Goal: Task Accomplishment & Management: Use online tool/utility

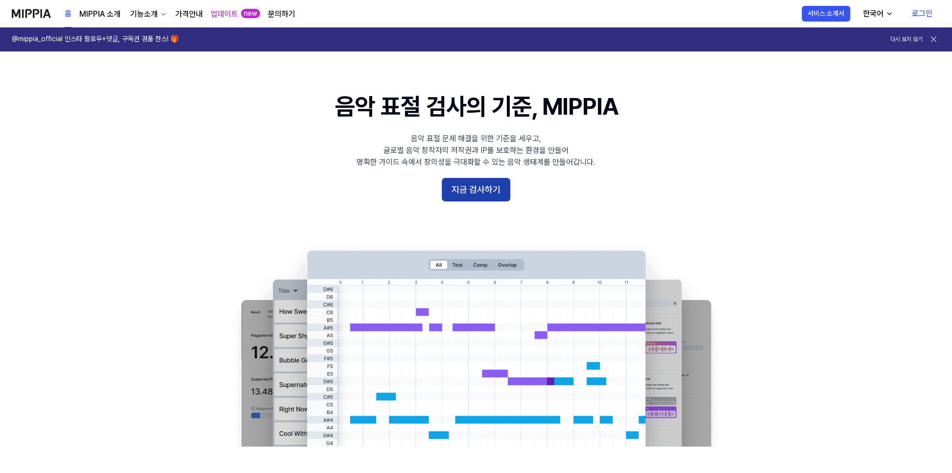
click at [485, 201] on button "지금 검사하기" at bounding box center [476, 190] width 69 height 24
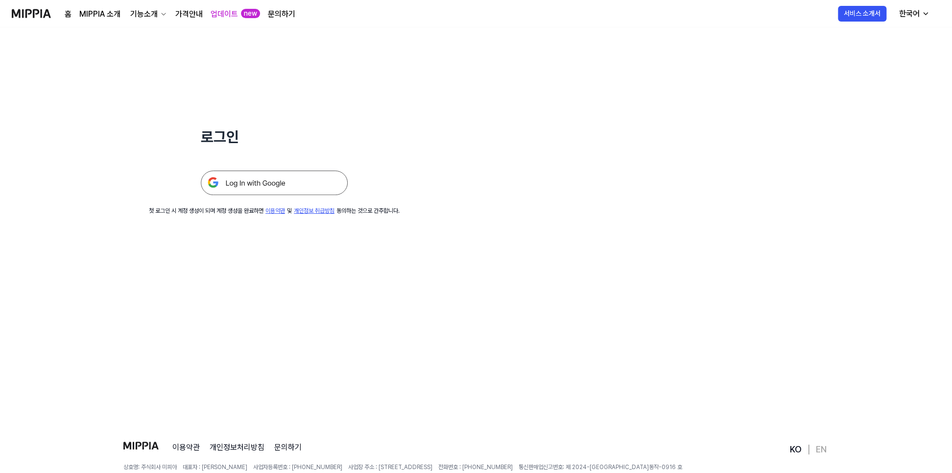
scroll to position [48, 0]
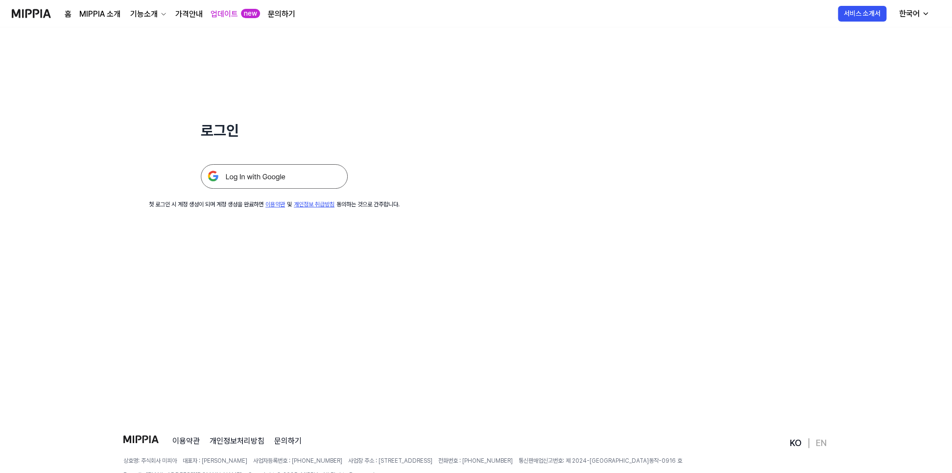
click at [337, 189] on img at bounding box center [274, 176] width 147 height 24
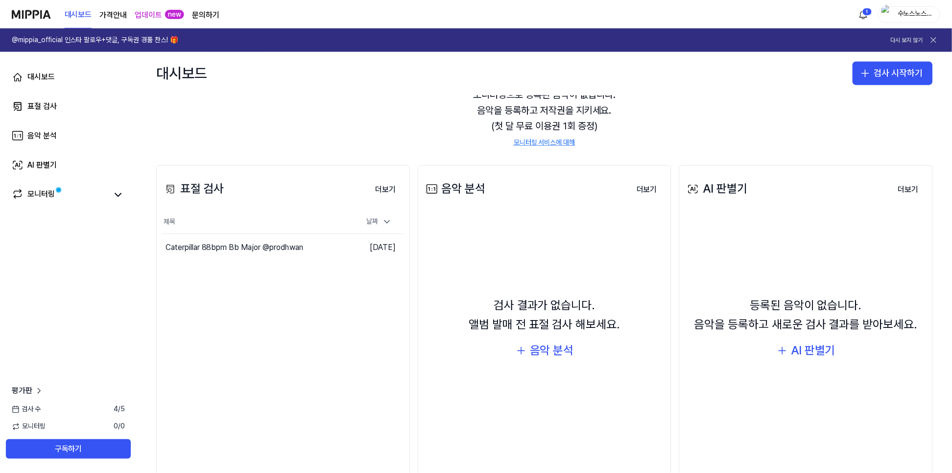
scroll to position [48, 0]
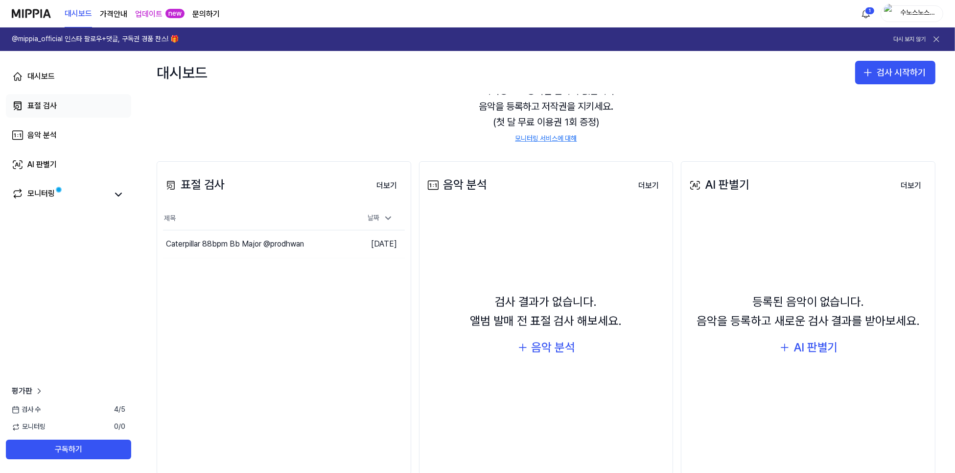
click at [50, 112] on div "표절 검사" at bounding box center [41, 106] width 29 height 12
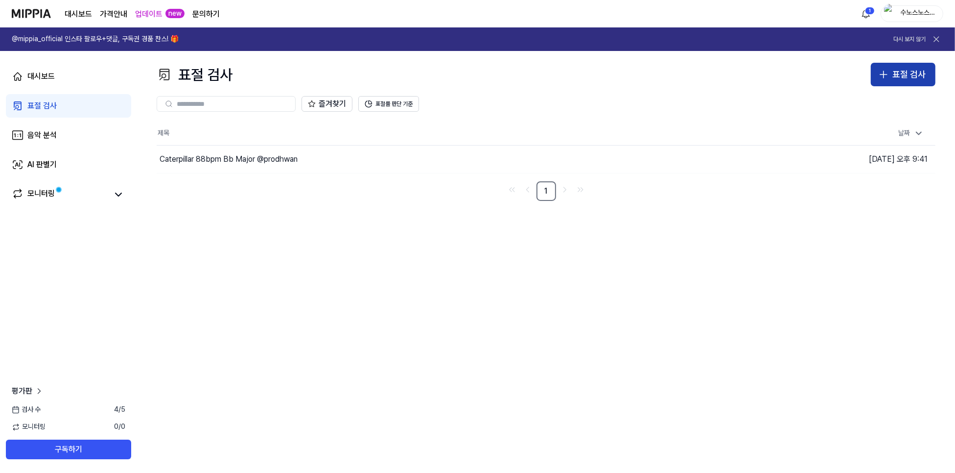
click at [893, 82] on div "표절 검사" at bounding box center [909, 75] width 33 height 14
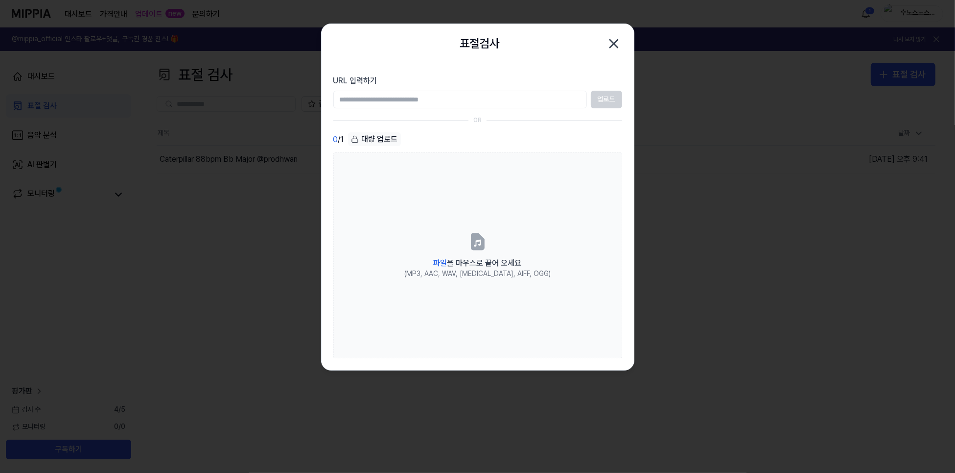
click at [406, 108] on input "URL 입력하기" at bounding box center [460, 100] width 254 height 18
click at [603, 44] on div "표절검사 닫기" at bounding box center [477, 44] width 289 height 20
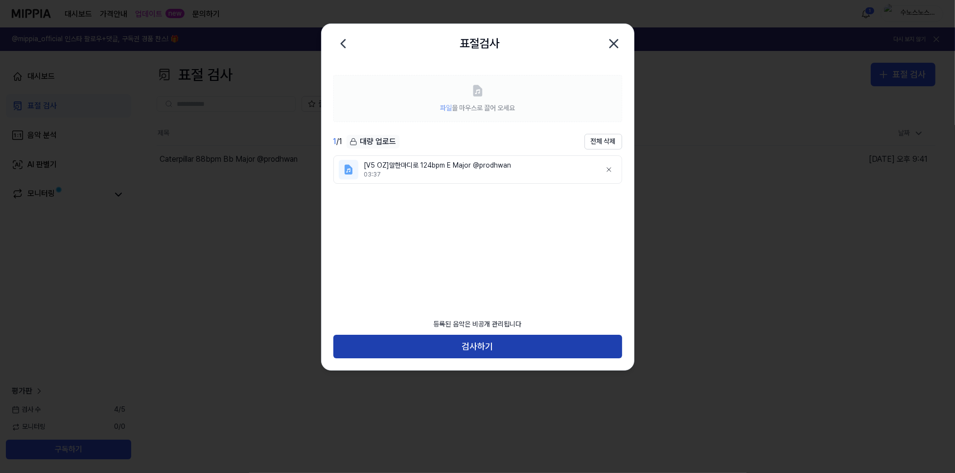
click at [506, 338] on button "검사하기" at bounding box center [477, 346] width 289 height 24
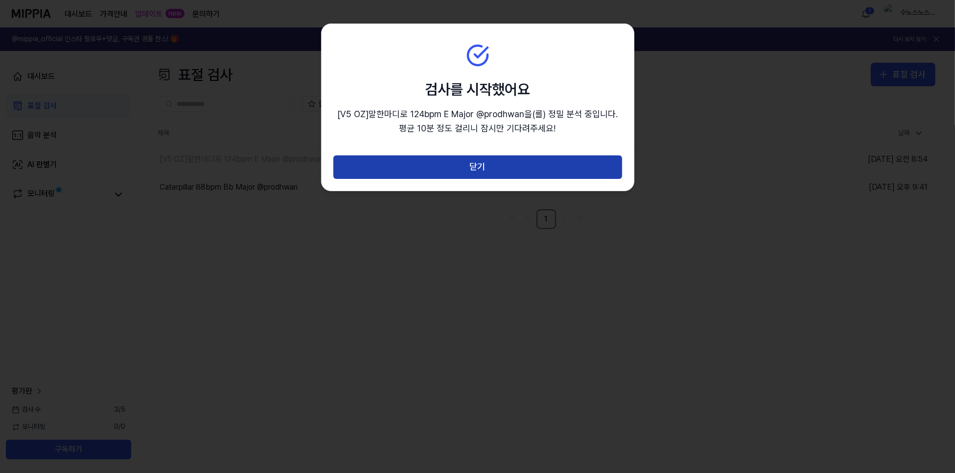
click at [484, 179] on button "닫기" at bounding box center [477, 167] width 289 height 24
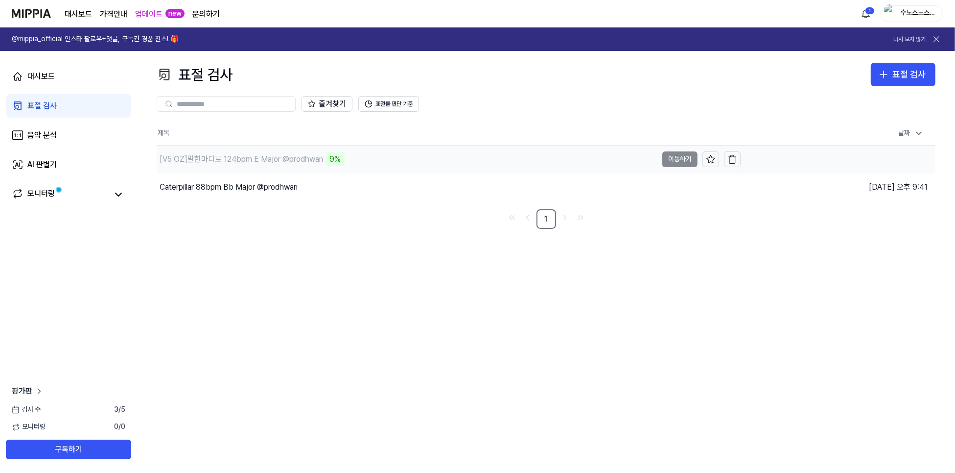
click at [675, 173] on td "[V5 OZ]말한마디로 124bpm E Major @prodhwan 9% 이동하기" at bounding box center [449, 158] width 584 height 27
click at [686, 173] on td "[V5 OZ]말한마디로 124bpm E Major @prodhwan 12% 이동하기" at bounding box center [449, 158] width 584 height 27
click at [108, 201] on link "모니터링" at bounding box center [60, 195] width 96 height 14
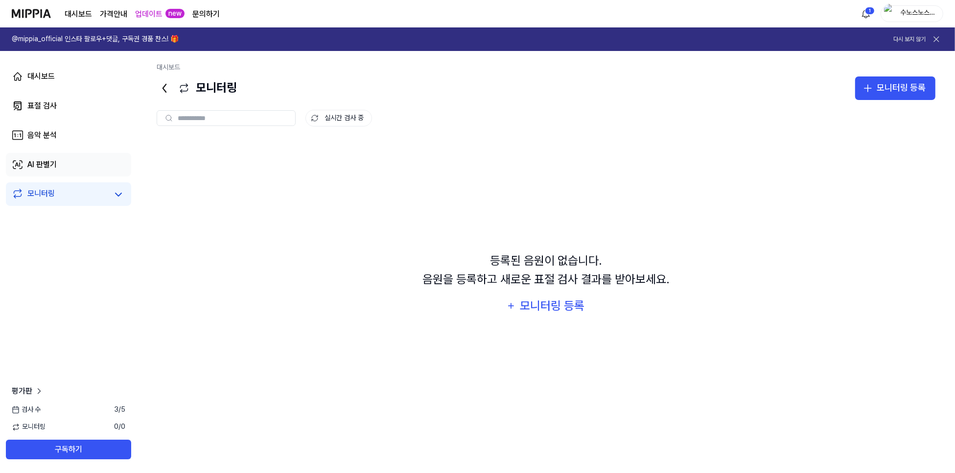
click at [57, 170] on div "AI 판별기" at bounding box center [41, 165] width 29 height 12
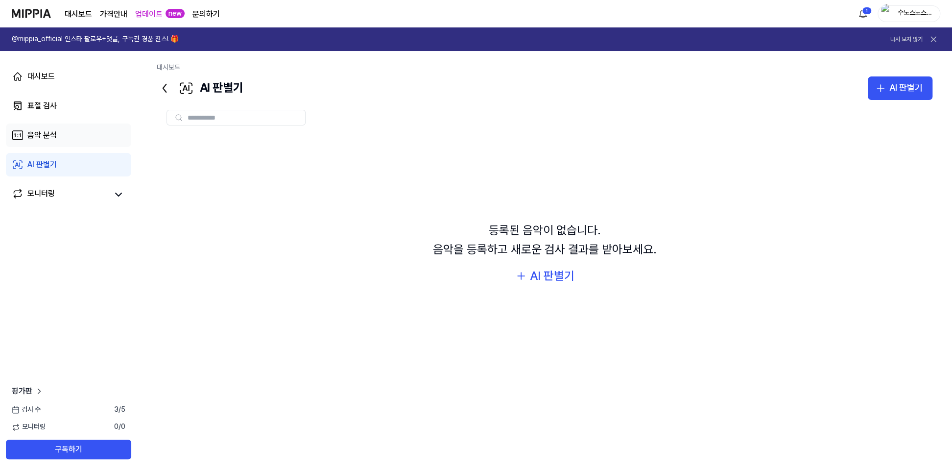
click at [57, 141] on div "음악 분석" at bounding box center [41, 135] width 29 height 12
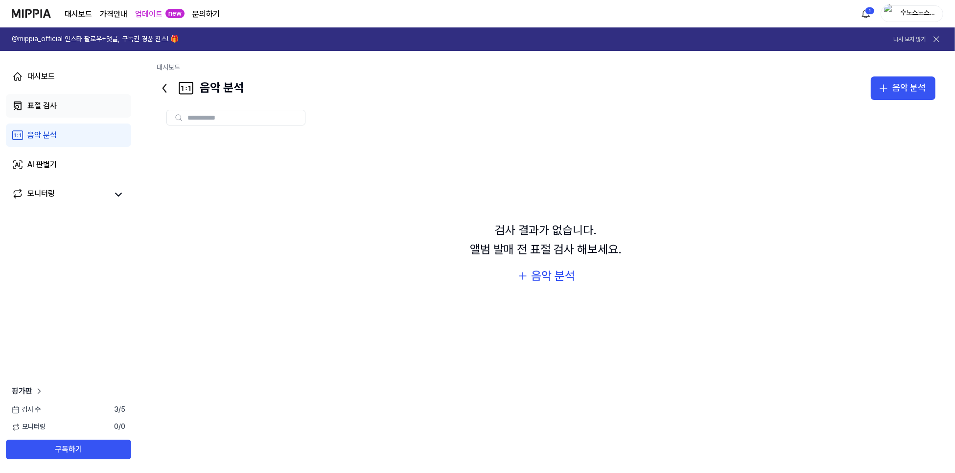
click at [78, 118] on link "표절 검사" at bounding box center [68, 106] width 125 height 24
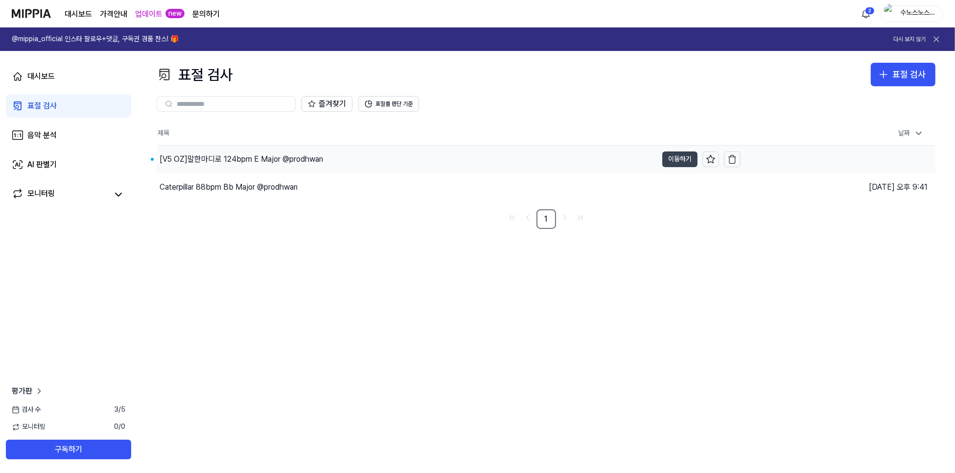
click at [673, 167] on button "이동하기" at bounding box center [679, 159] width 35 height 16
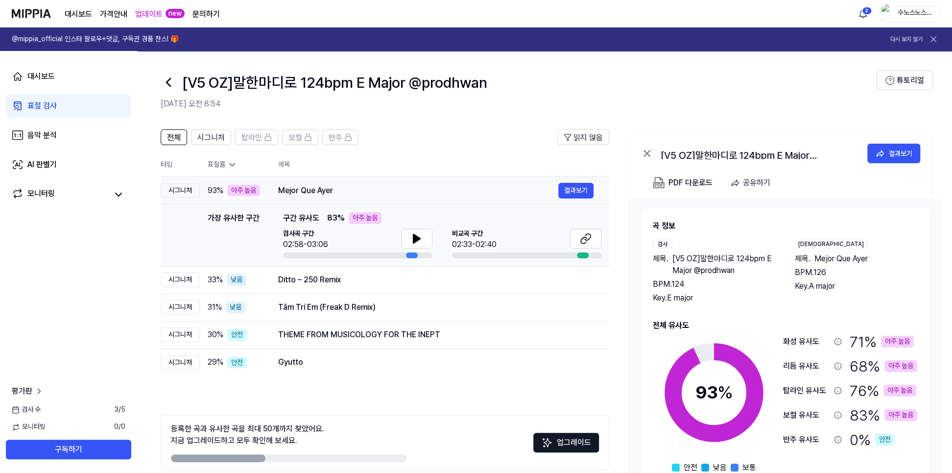
click at [410, 196] on div "Mejor Que Ayer" at bounding box center [418, 191] width 280 height 12
click at [423, 244] on icon at bounding box center [417, 239] width 12 height 12
click at [420, 242] on icon at bounding box center [419, 239] width 2 height 8
click at [591, 244] on icon at bounding box center [586, 239] width 12 height 12
click at [432, 248] on button at bounding box center [416, 239] width 31 height 20
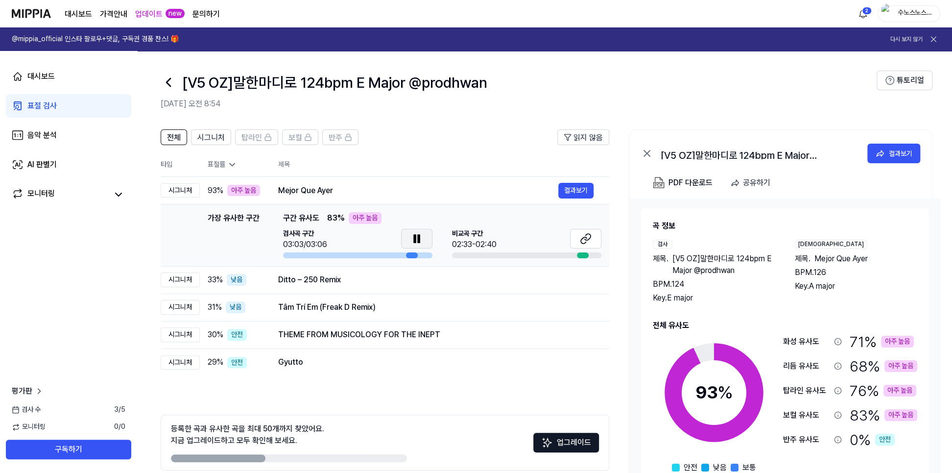
click at [423, 244] on icon at bounding box center [417, 239] width 12 height 12
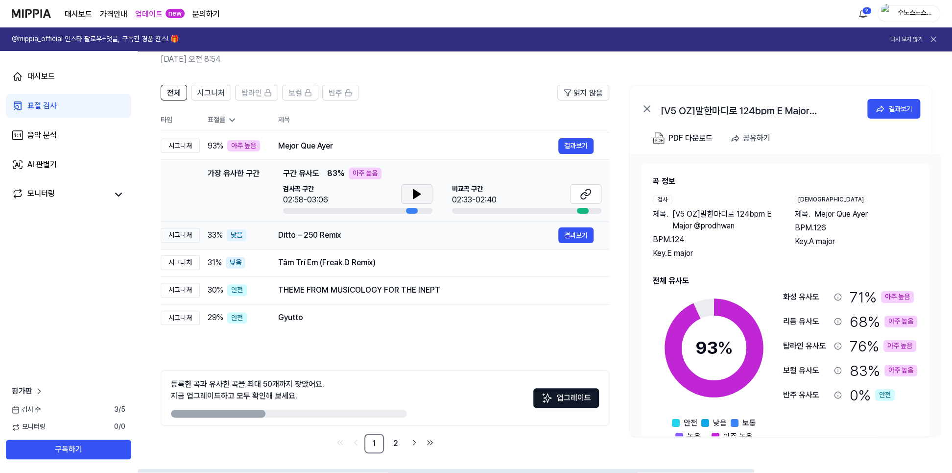
scroll to position [48, 0]
click at [399, 241] on div "Ditto – 250 Remix" at bounding box center [418, 235] width 280 height 12
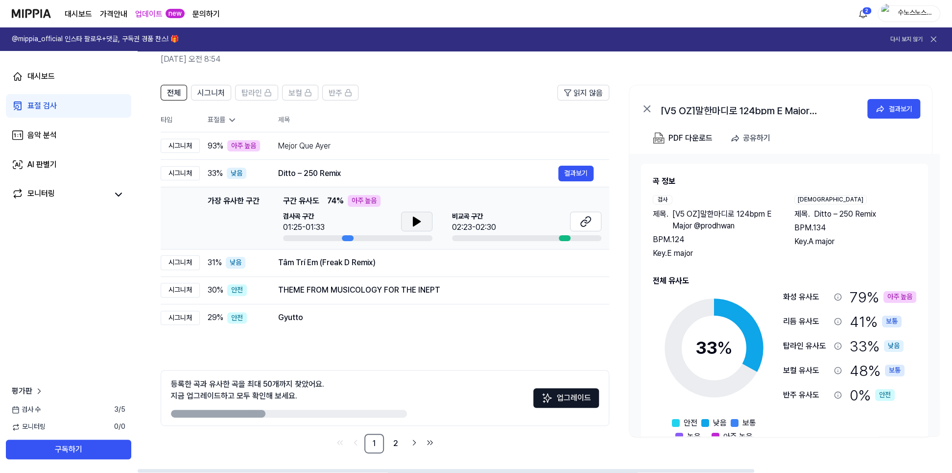
click at [432, 231] on button at bounding box center [416, 222] width 31 height 20
click at [423, 227] on icon at bounding box center [417, 221] width 12 height 12
click at [601, 231] on button at bounding box center [585, 222] width 31 height 20
click at [387, 268] on div "Tâm Trí Em (Freak D Remix)" at bounding box center [418, 263] width 280 height 12
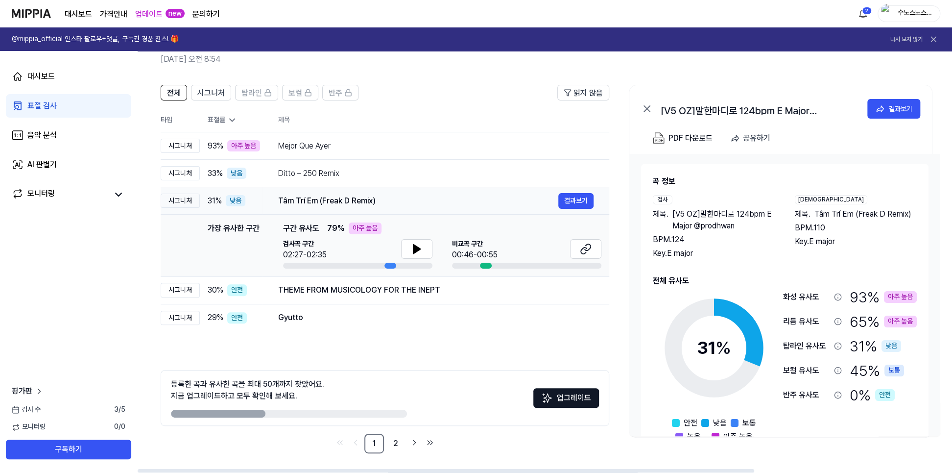
scroll to position [147, 0]
click at [423, 243] on icon at bounding box center [417, 249] width 12 height 12
click at [591, 243] on icon at bounding box center [586, 249] width 12 height 12
click at [427, 284] on div "THEME FROM MUSICOLOGY FOR THE INEPT" at bounding box center [418, 290] width 280 height 12
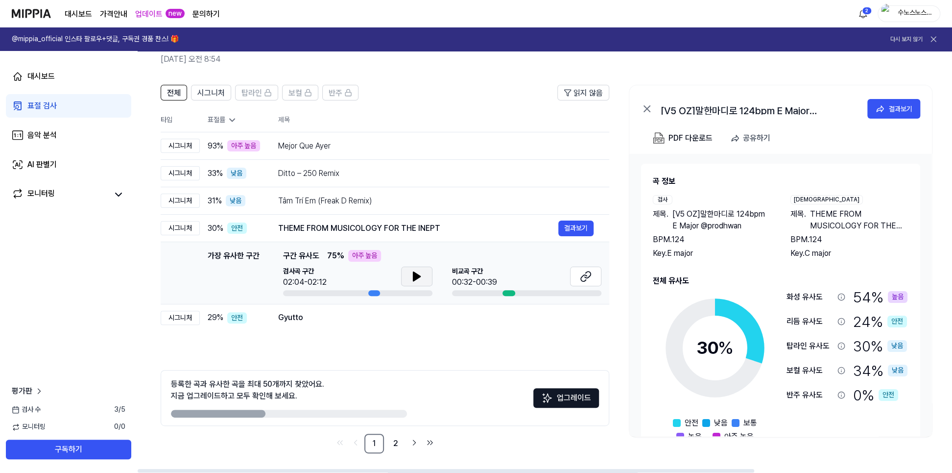
click at [432, 266] on button at bounding box center [416, 276] width 31 height 20
click at [601, 266] on button at bounding box center [585, 276] width 31 height 20
click at [395, 311] on div "Gyutto" at bounding box center [418, 317] width 280 height 12
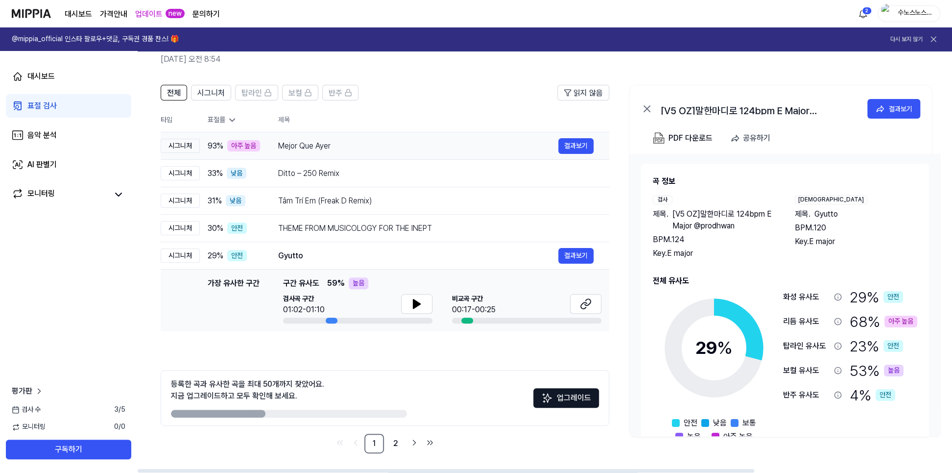
click at [423, 132] on td "Mejor Que Ayer 결과보기" at bounding box center [435, 145] width 347 height 27
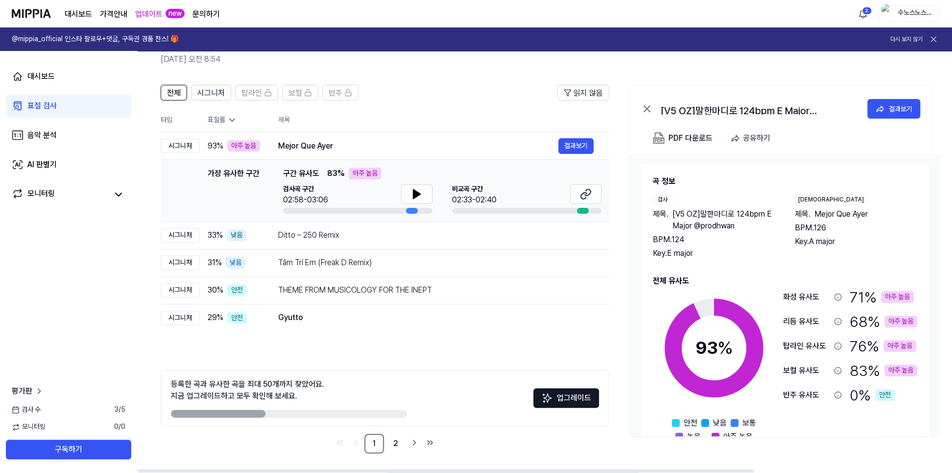
click at [402, 167] on div "가장 유사한 구간 구간 유사도 83 % 아주 높음 검사곡 구간 02:58-03:06 [GEOGRAPHIC_DATA] 구간 02:33-02:40" at bounding box center [442, 190] width 318 height 46
click at [432, 184] on button at bounding box center [416, 194] width 31 height 20
click at [420, 190] on icon at bounding box center [419, 194] width 2 height 8
click at [593, 138] on button "결과보기" at bounding box center [575, 146] width 35 height 16
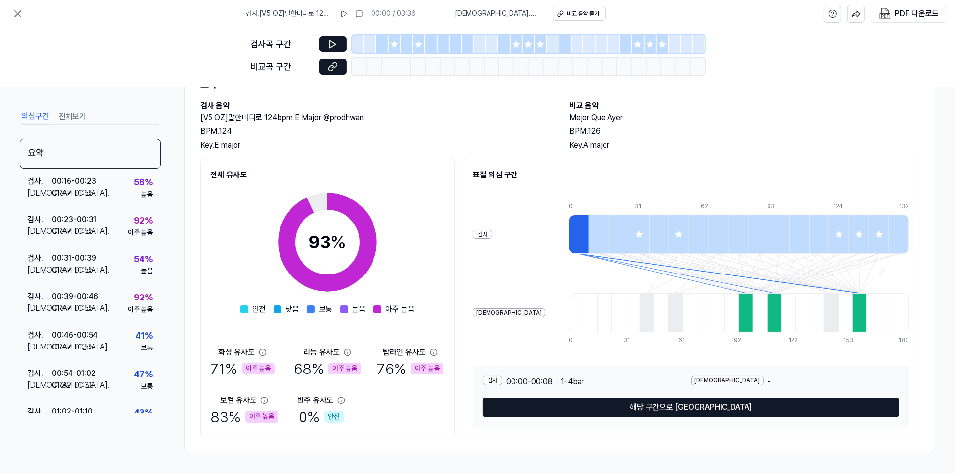
scroll to position [144, 0]
click at [268, 394] on div "보컬 유사도" at bounding box center [244, 400] width 48 height 12
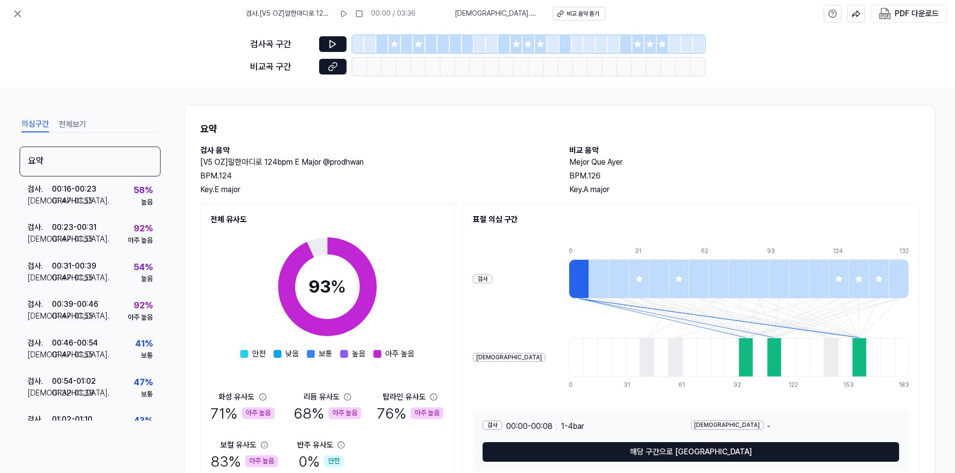
scroll to position [0, 0]
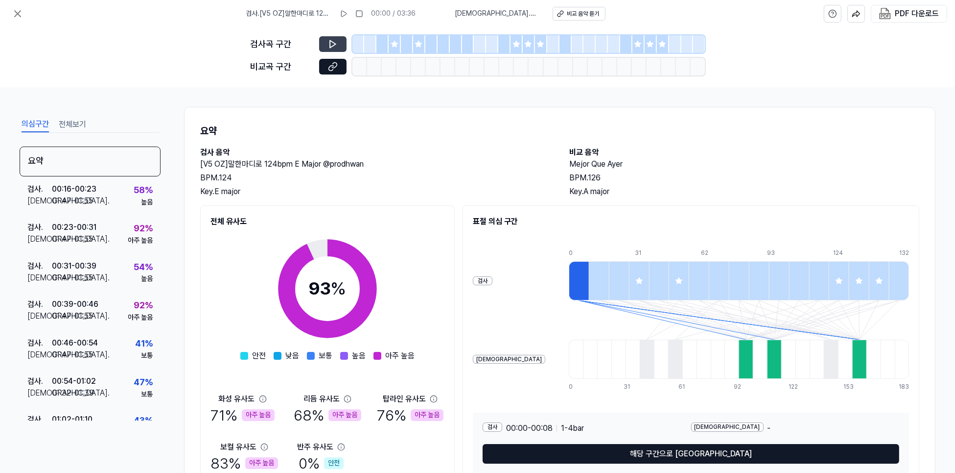
click at [319, 52] on button at bounding box center [332, 44] width 27 height 16
click at [352, 17] on button at bounding box center [360, 14] width 16 height 16
click at [340, 16] on icon at bounding box center [344, 14] width 8 height 8
click at [337, 20] on button at bounding box center [345, 14] width 16 height 16
click at [377, 51] on div at bounding box center [383, 44] width 12 height 18
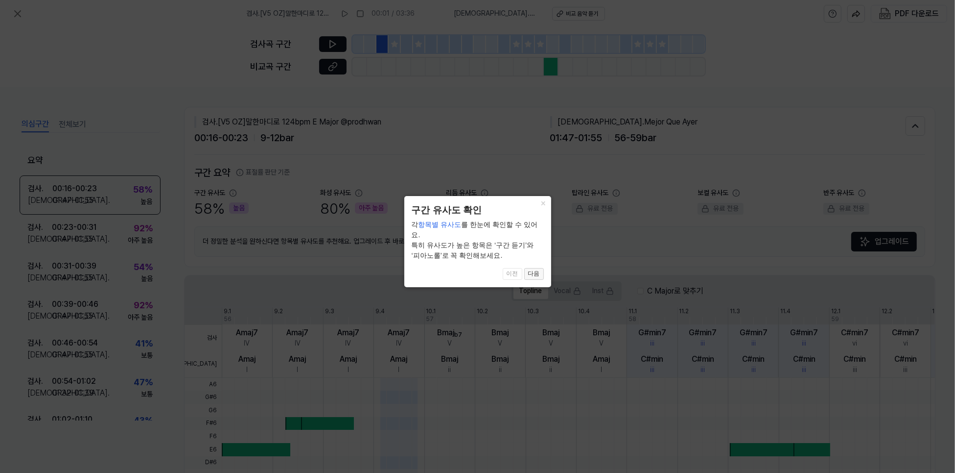
click at [531, 268] on button "다음" at bounding box center [534, 274] width 20 height 12
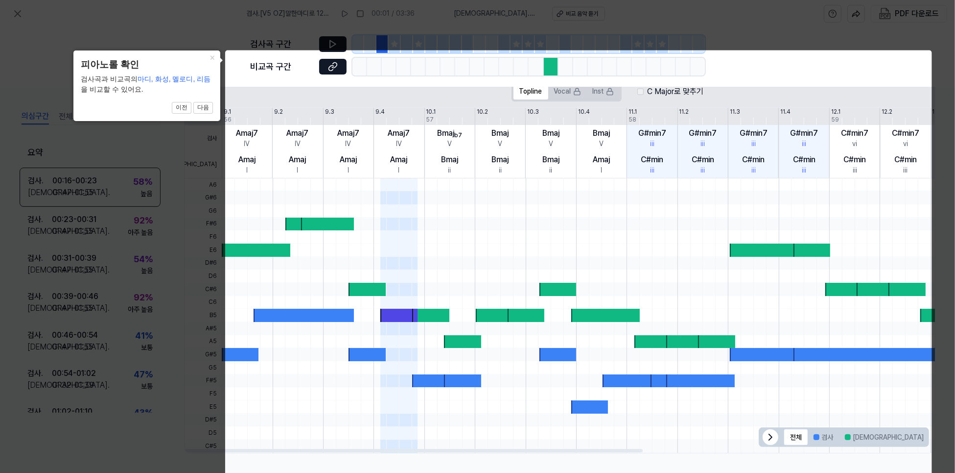
click at [357, 166] on div "Amaj" at bounding box center [348, 160] width 17 height 12
click at [290, 254] on div at bounding box center [256, 249] width 69 height 13
click at [204, 105] on button "다음" at bounding box center [203, 108] width 20 height 12
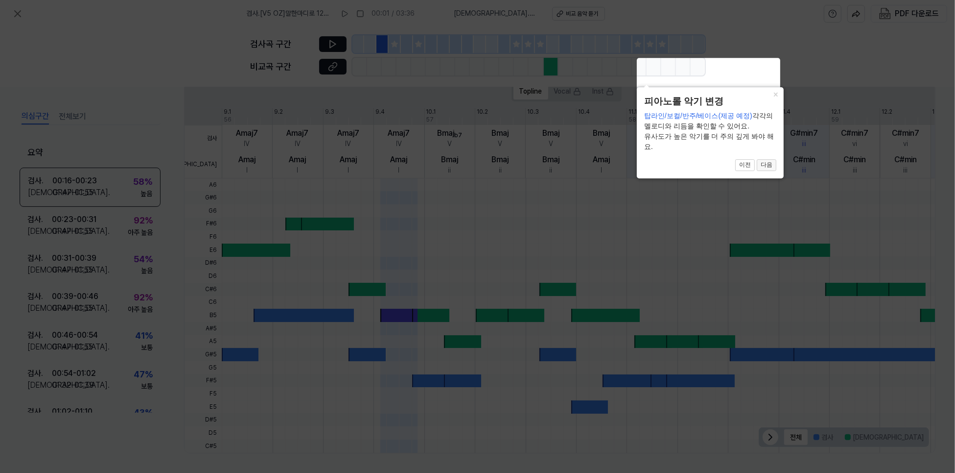
click at [765, 163] on button "다음" at bounding box center [767, 165] width 20 height 12
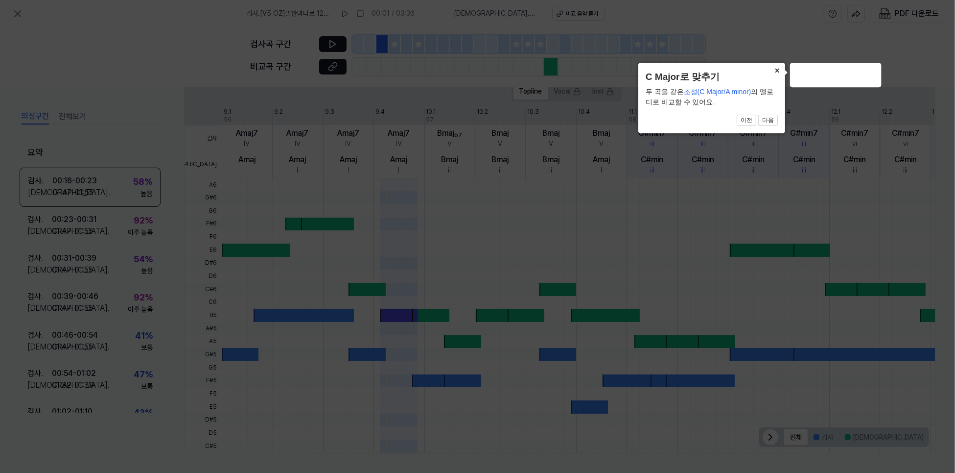
click at [774, 70] on button "×" at bounding box center [778, 70] width 16 height 14
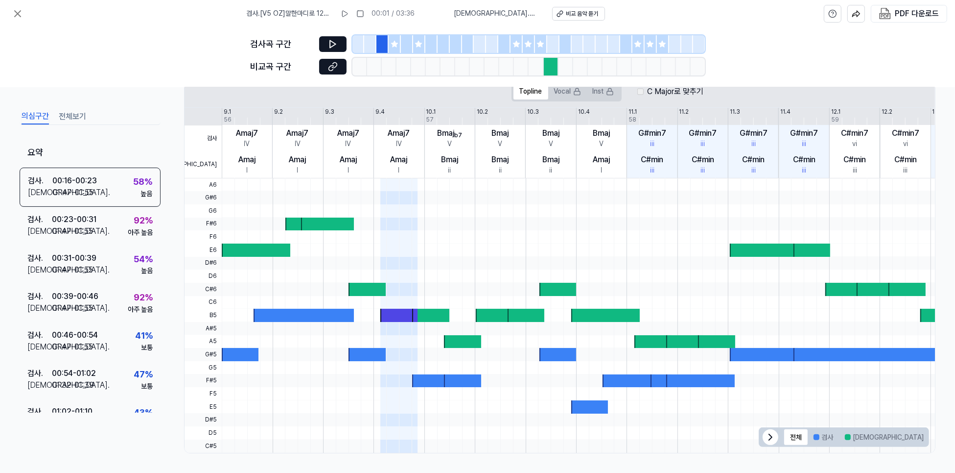
click at [805, 67] on div "검사곡 구간 [GEOGRAPHIC_DATA] 구간" at bounding box center [477, 57] width 955 height 60
click at [900, 56] on div "검사곡 구간 [GEOGRAPHIC_DATA] 구간" at bounding box center [477, 57] width 955 height 60
click at [858, 83] on div "검사곡 구간 [GEOGRAPHIC_DATA] 구간" at bounding box center [477, 57] width 955 height 60
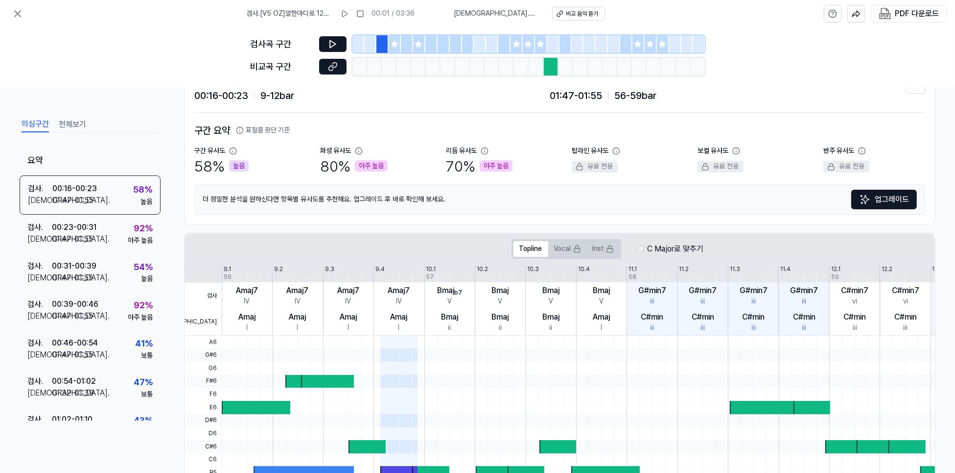
scroll to position [37, 0]
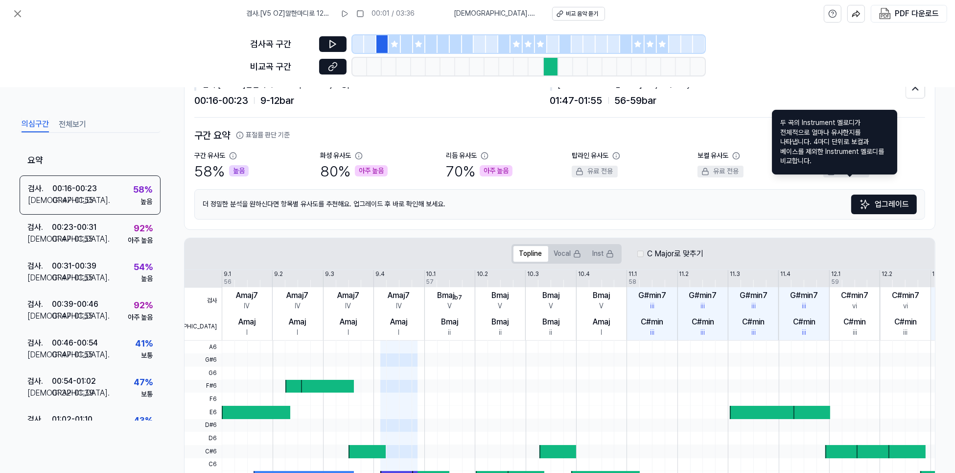
click at [858, 160] on icon at bounding box center [862, 156] width 8 height 8
click at [755, 219] on div "더 정밀한 분석을 원하신다면 항목별 유사도를 추천해요. 업그레이드 후 바로 확인해 보세요. 업그레이드" at bounding box center [559, 204] width 731 height 30
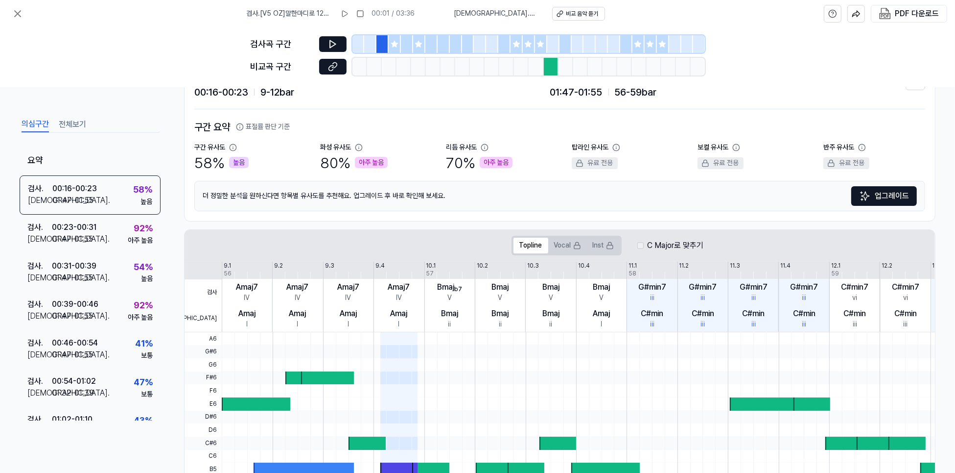
scroll to position [48, 0]
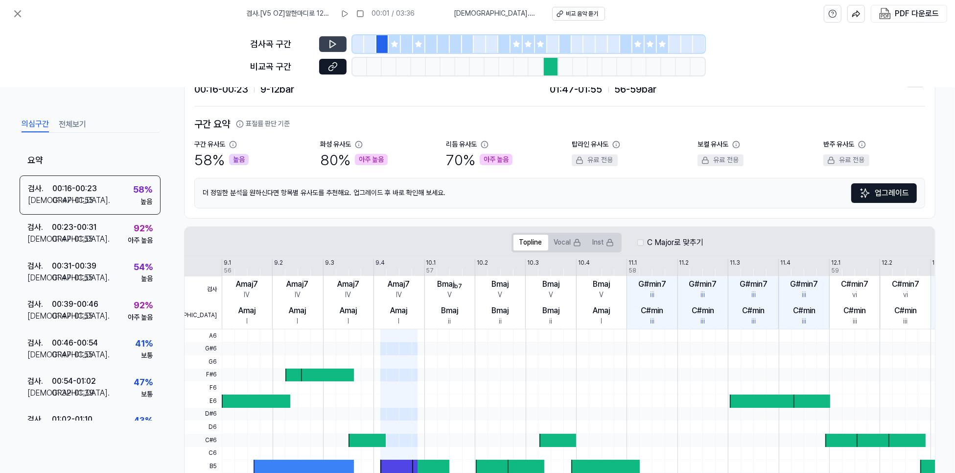
click at [279, 53] on div "검사곡 구간" at bounding box center [478, 44] width 454 height 18
click at [319, 52] on button at bounding box center [332, 44] width 27 height 16
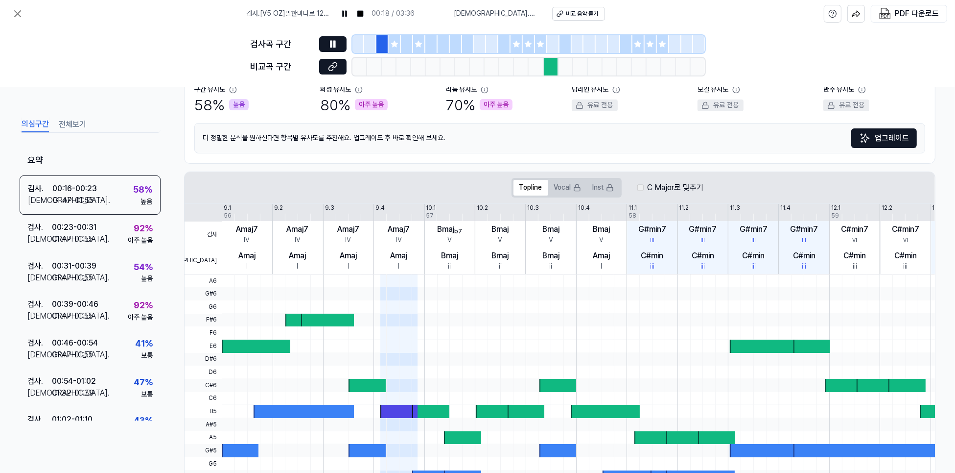
scroll to position [98, 0]
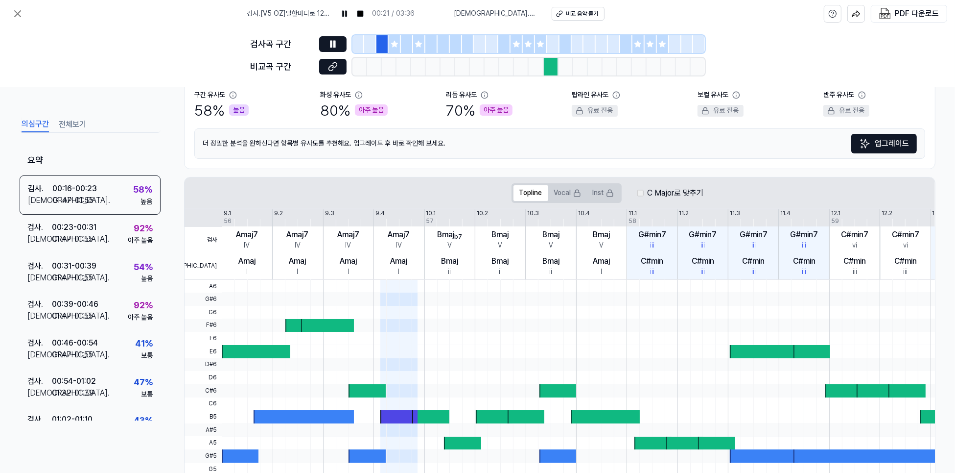
click at [704, 200] on label "C Major로 맞추기" at bounding box center [676, 193] width 56 height 15
click at [620, 201] on button "Inst" at bounding box center [603, 193] width 33 height 16
click at [704, 200] on label "C Major로 맞추기" at bounding box center [676, 193] width 56 height 15
click at [704, 200] on div "C Major로 맞추기" at bounding box center [671, 193] width 67 height 15
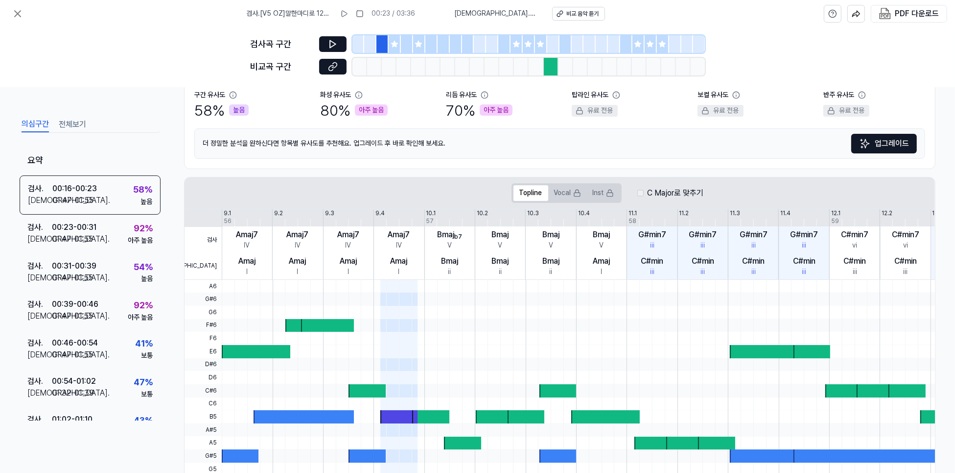
scroll to position [0, 1]
click at [703, 200] on div "C Major로 맞추기" at bounding box center [669, 193] width 67 height 15
click at [703, 200] on label "C Major로 맞추기" at bounding box center [674, 193] width 56 height 15
drag, startPoint x: 814, startPoint y: 258, endPoint x: 865, endPoint y: 259, distance: 50.9
click at [703, 200] on label "C Major로 맞추기" at bounding box center [674, 193] width 56 height 15
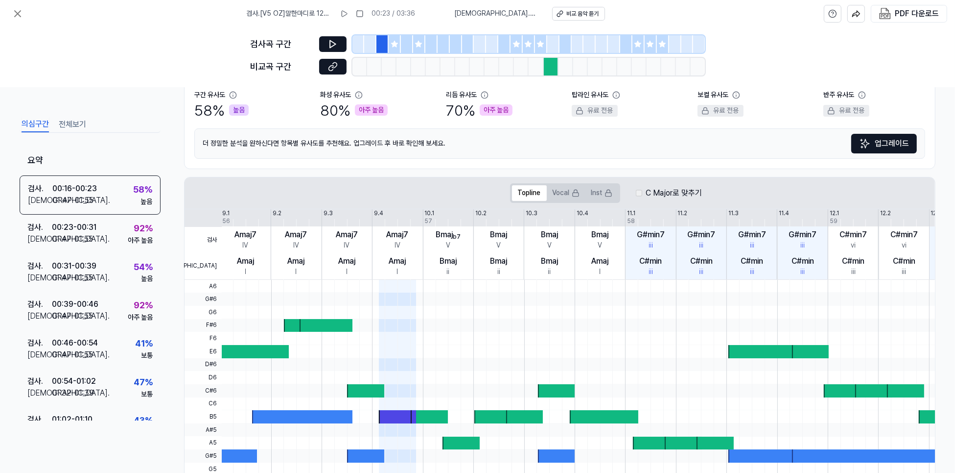
scroll to position [0, 0]
click at [704, 200] on label "C Major로 맞추기" at bounding box center [676, 193] width 56 height 15
click at [620, 201] on button "Inst" at bounding box center [603, 193] width 33 height 16
click at [587, 201] on button "Vocal" at bounding box center [567, 193] width 39 height 16
click at [548, 201] on button "Topline" at bounding box center [531, 193] width 35 height 16
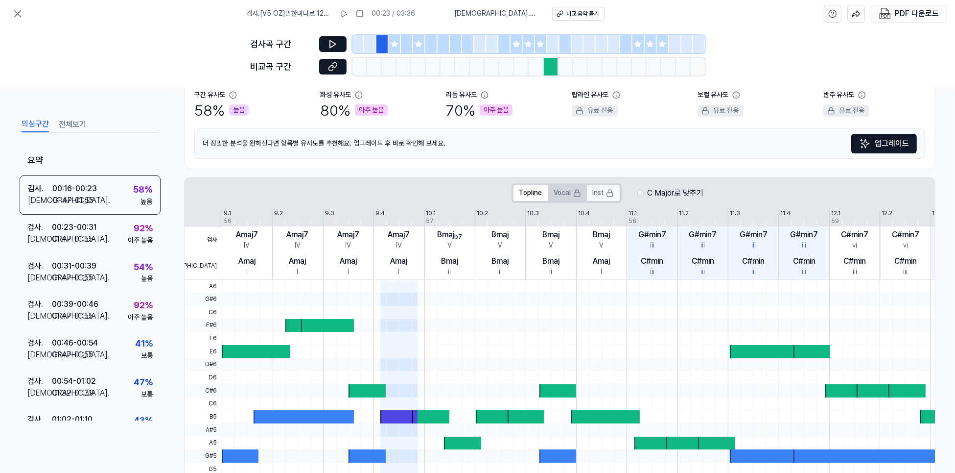
click at [620, 201] on button "Inst" at bounding box center [603, 193] width 33 height 16
click at [704, 200] on label "C Major로 맞추기" at bounding box center [676, 193] width 56 height 15
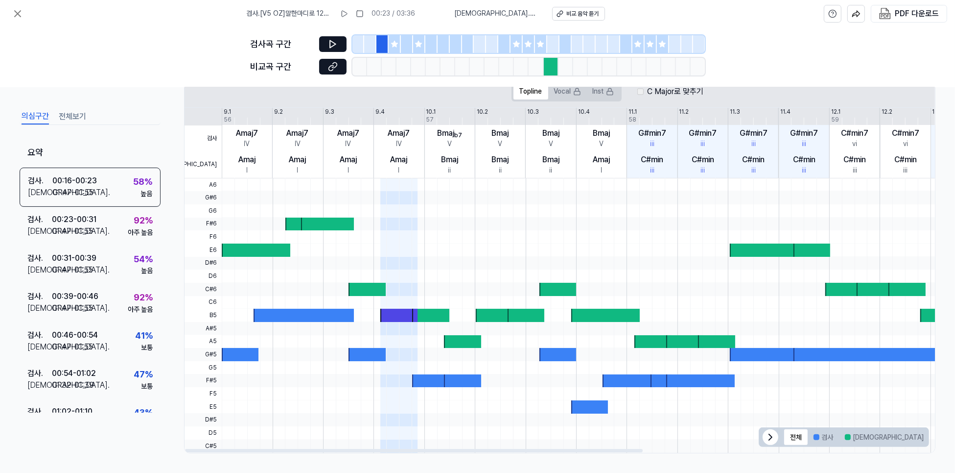
scroll to position [294, 0]
click at [513, 308] on div at bounding box center [494, 314] width 37 height 13
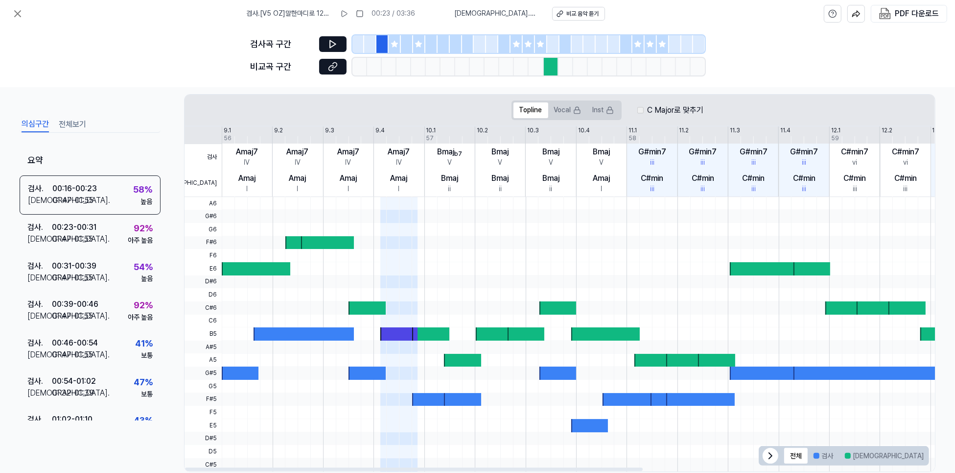
scroll to position [147, 0]
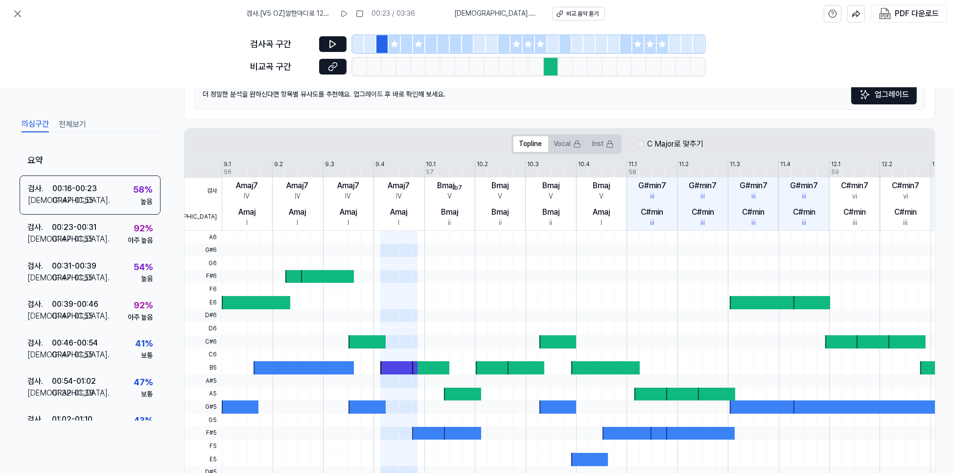
click at [272, 230] on div "Amaj I" at bounding box center [247, 217] width 50 height 26
drag, startPoint x: 301, startPoint y: 265, endPoint x: 338, endPoint y: 305, distance: 55.1
click at [338, 231] on div "검사 비교 9.1 9.2 9.3 9.4 10.1 10.2 10.3 10.4 11.1 11.2 11.3 11.4 12.1 12.2 12.3 12…" at bounding box center [608, 195] width 846 height 71
click at [256, 218] on div "Amaj" at bounding box center [246, 212] width 17 height 12
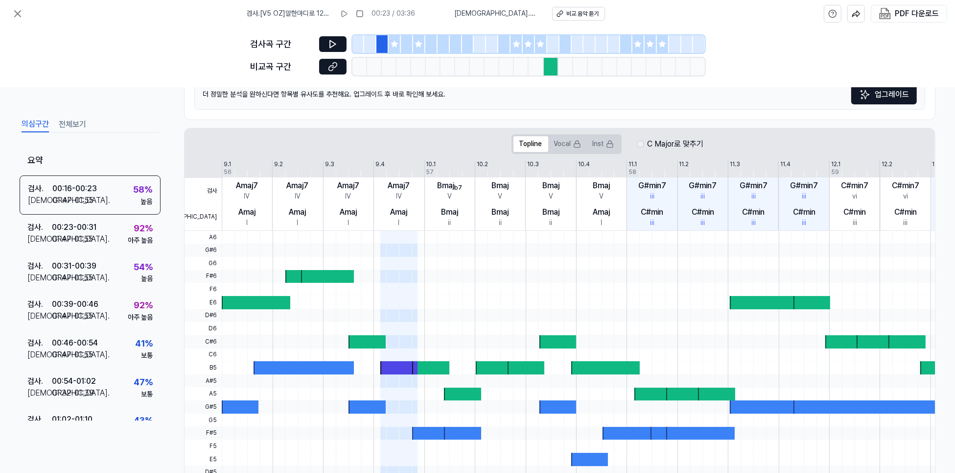
drag, startPoint x: 382, startPoint y: 289, endPoint x: 454, endPoint y: 290, distance: 71.5
click at [454, 231] on div "검사 비교 9.1 9.2 9.3 9.4 10.1 10.2 10.3 10.4 11.1 11.2 11.3 11.4 12.1 12.2 12.3 12…" at bounding box center [608, 195] width 846 height 71
drag, startPoint x: 345, startPoint y: 274, endPoint x: 483, endPoint y: 277, distance: 138.1
click at [451, 231] on div "검사 비교 9.1 9.2 9.3 9.4 10.1 10.2 10.3 10.4 11.1 11.2 11.3 11.4 12.1 12.2 12.3 12…" at bounding box center [608, 195] width 846 height 71
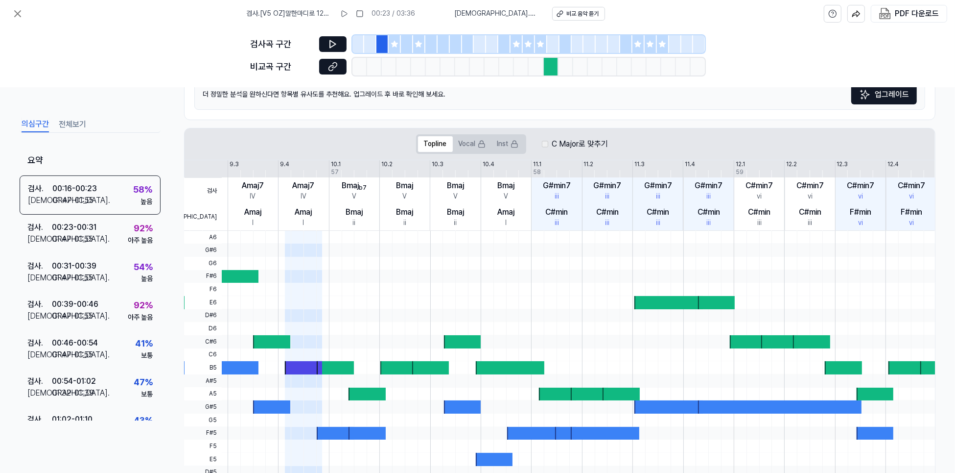
drag, startPoint x: 548, startPoint y: 279, endPoint x: 360, endPoint y: 272, distance: 188.6
click at [380, 204] on div "Bmaj V" at bounding box center [405, 190] width 50 height 26
click at [532, 204] on div "G#min7 iii" at bounding box center [557, 190] width 50 height 26
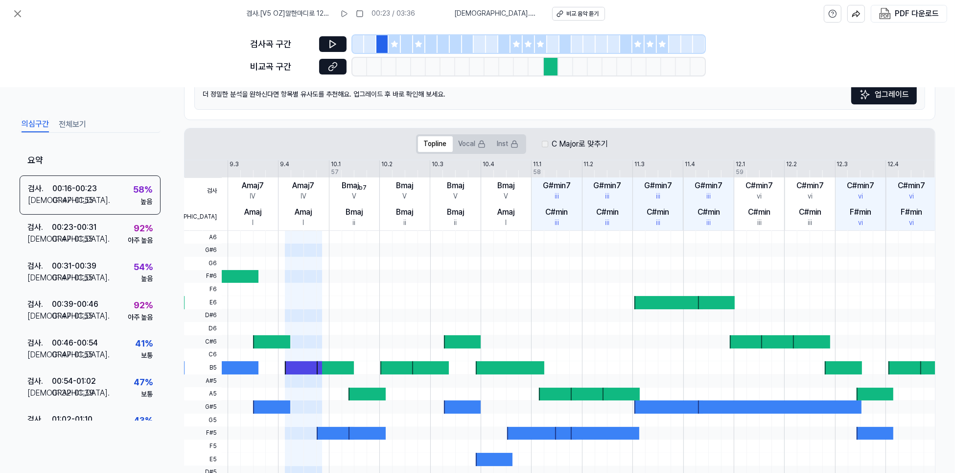
drag, startPoint x: 662, startPoint y: 271, endPoint x: 497, endPoint y: 271, distance: 165.5
click at [684, 204] on div "G#min7 iii" at bounding box center [709, 190] width 50 height 26
click at [552, 151] on label "C Major로 맞추기" at bounding box center [580, 144] width 56 height 15
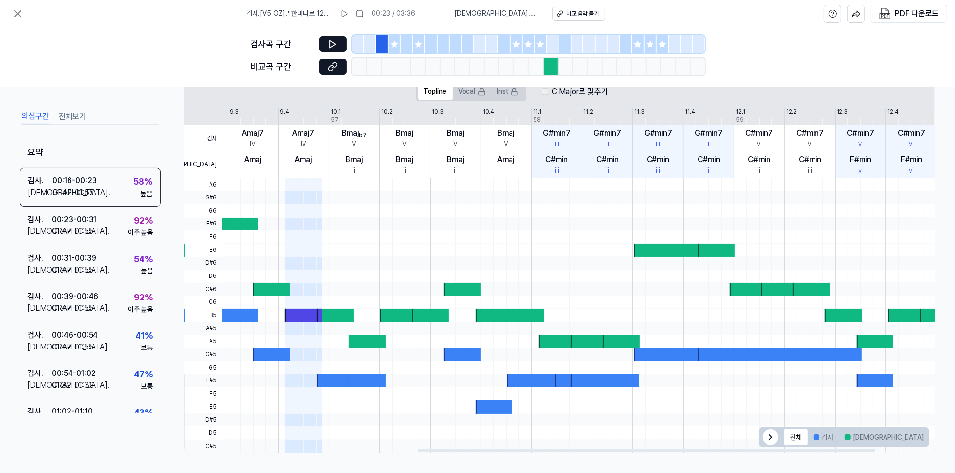
scroll to position [360, 0]
click at [815, 434] on div at bounding box center [817, 437] width 6 height 6
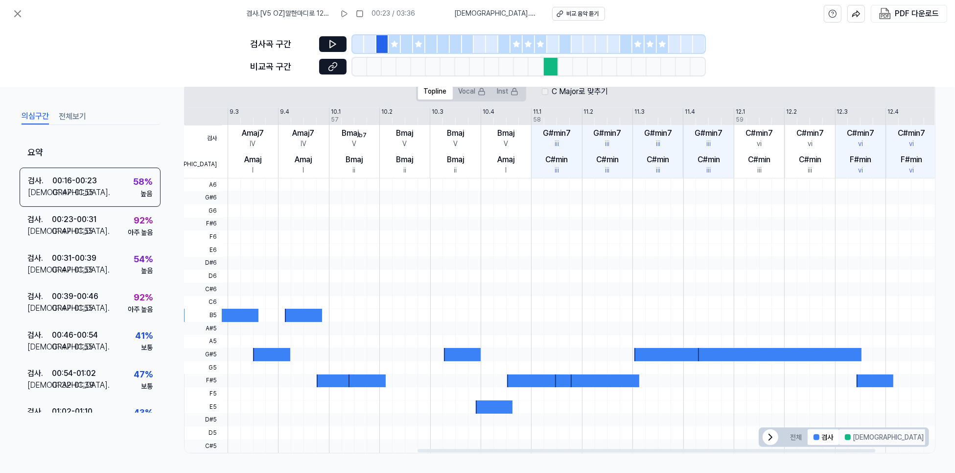
click at [851, 434] on div at bounding box center [848, 437] width 6 height 6
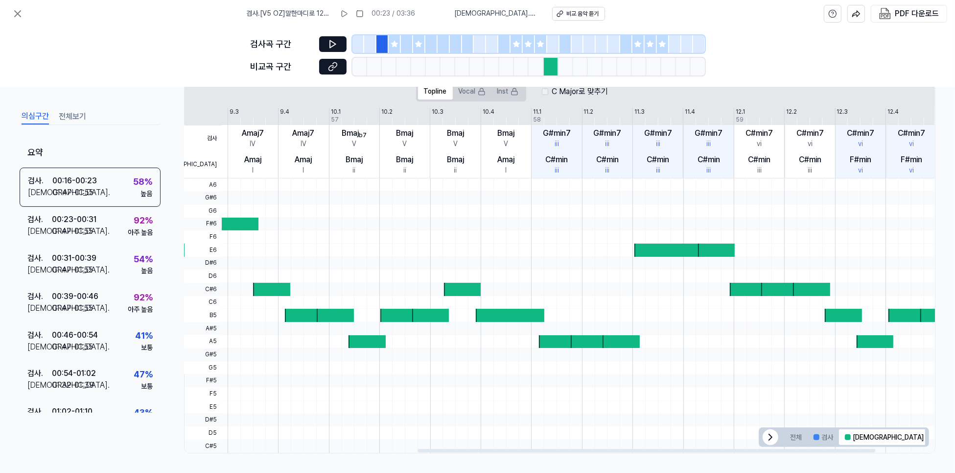
click at [930, 429] on button "겹치는 부분" at bounding box center [955, 437] width 50 height 16
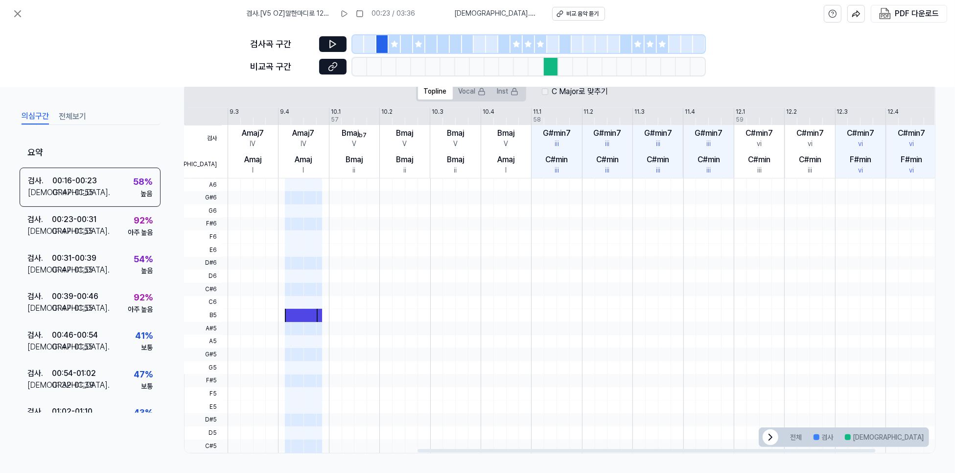
drag, startPoint x: 634, startPoint y: 303, endPoint x: 868, endPoint y: 310, distance: 233.7
click at [856, 178] on div at bounding box center [530, 178] width 809 height 0
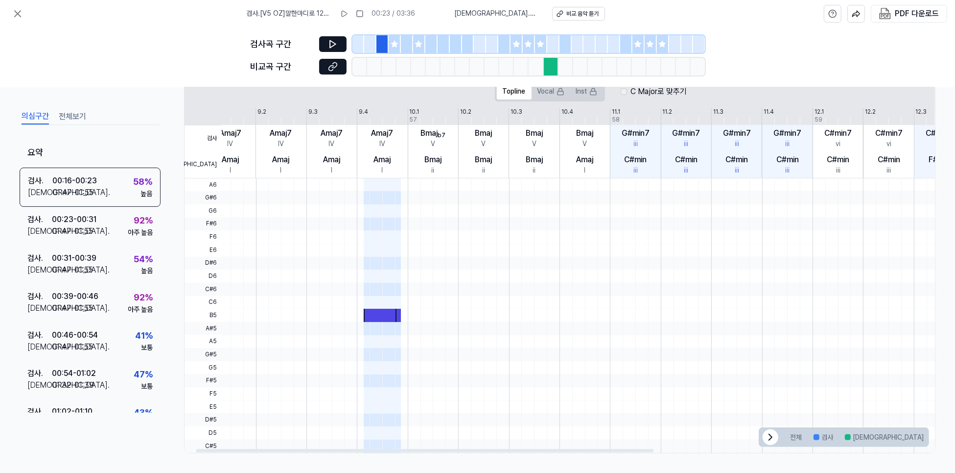
scroll to position [0, 0]
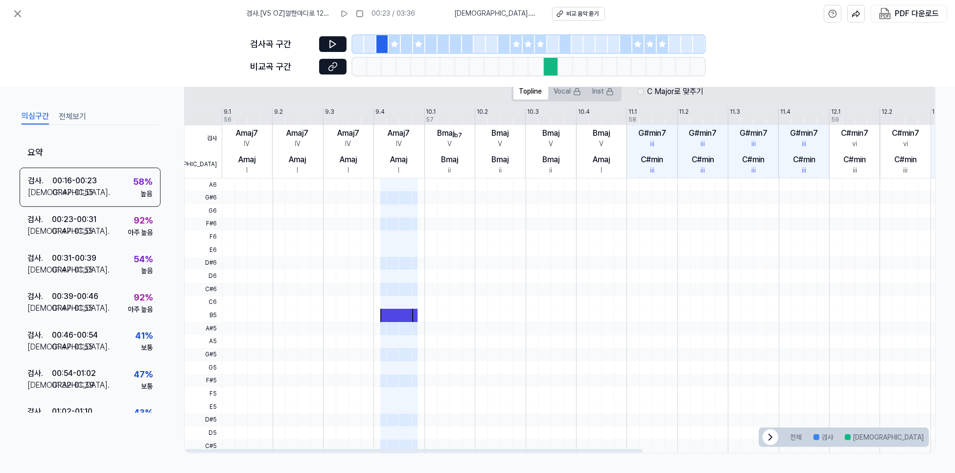
drag, startPoint x: 600, startPoint y: 264, endPoint x: 694, endPoint y: 267, distance: 93.6
click at [694, 178] on div at bounding box center [626, 178] width 809 height 0
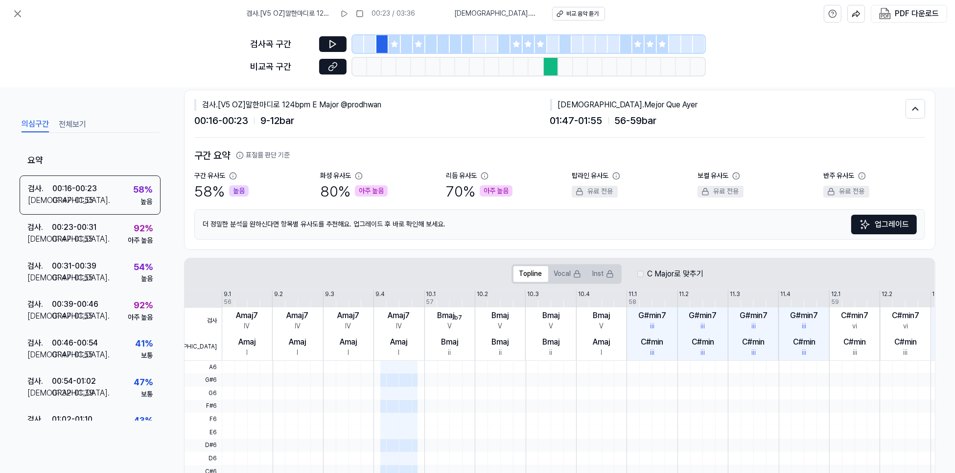
click at [391, 48] on icon at bounding box center [395, 44] width 8 height 8
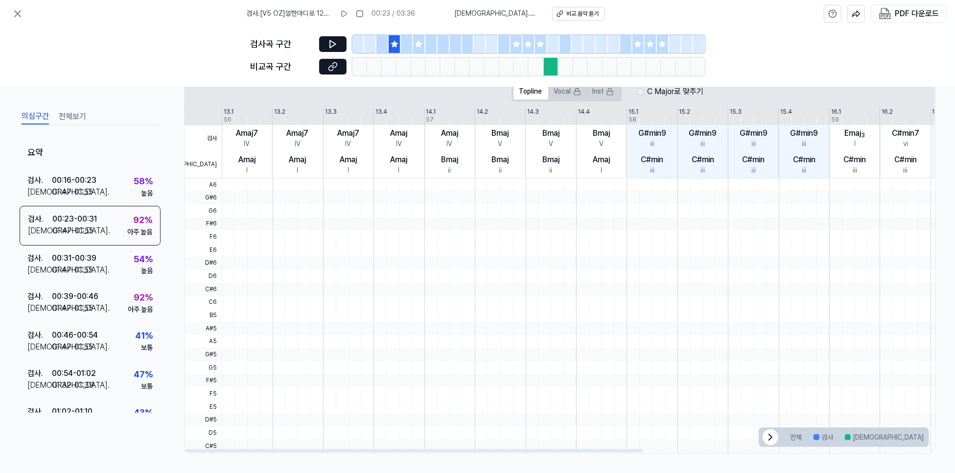
scroll to position [360, 0]
drag, startPoint x: 671, startPoint y: 260, endPoint x: 901, endPoint y: 260, distance: 229.6
click at [895, 322] on div at bounding box center [626, 328] width 809 height 13
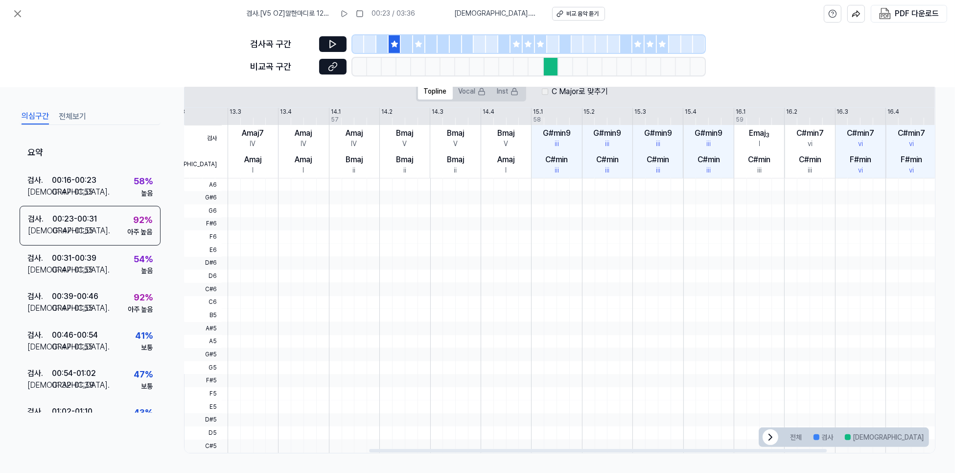
drag, startPoint x: 529, startPoint y: 227, endPoint x: 298, endPoint y: 218, distance: 231.8
click at [301, 178] on div at bounding box center [530, 178] width 809 height 0
drag, startPoint x: 612, startPoint y: 159, endPoint x: 256, endPoint y: 121, distance: 358.0
click at [266, 178] on div "A6 G#6 G6 F#6 F6 E6 D#6 D6 C#6 C6 B5 A#5 A5 G#5 G5 F#5 F5 E5 D#5 D5 C#5" at bounding box center [512, 315] width 846 height 274
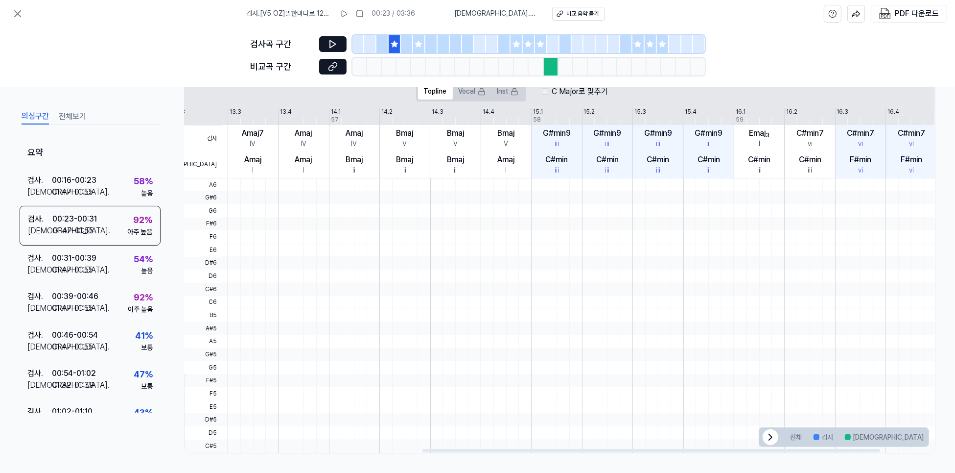
drag, startPoint x: 533, startPoint y: 122, endPoint x: 362, endPoint y: 75, distance: 177.8
click at [381, 95] on div "검사 . [V5 OZ]말한마디로 124bpm E Major @prodhwan 00:23 / 03:36 비교 . [GEOGRAPHIC_DATA]…" at bounding box center [477, 236] width 955 height 473
click at [401, 53] on div at bounding box center [407, 44] width 12 height 18
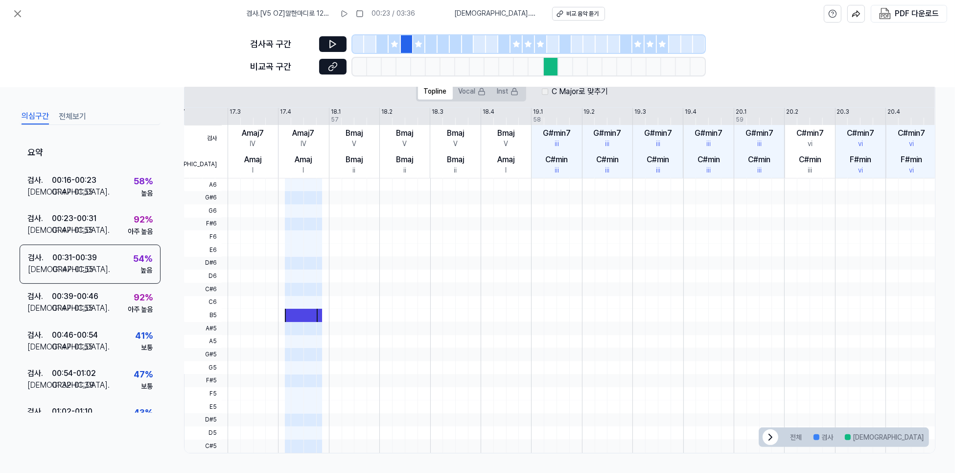
click at [415, 48] on icon at bounding box center [419, 44] width 8 height 8
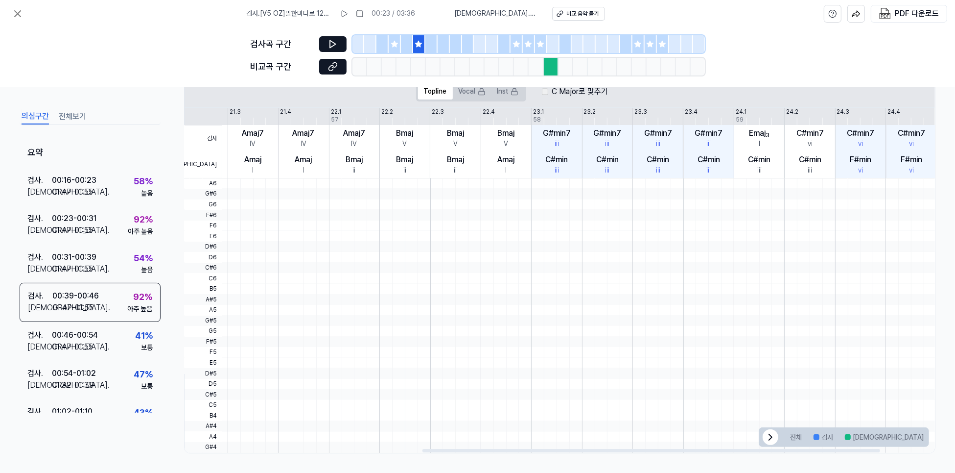
drag, startPoint x: 569, startPoint y: 170, endPoint x: 366, endPoint y: 152, distance: 204.0
click at [366, 178] on div at bounding box center [530, 178] width 809 height 0
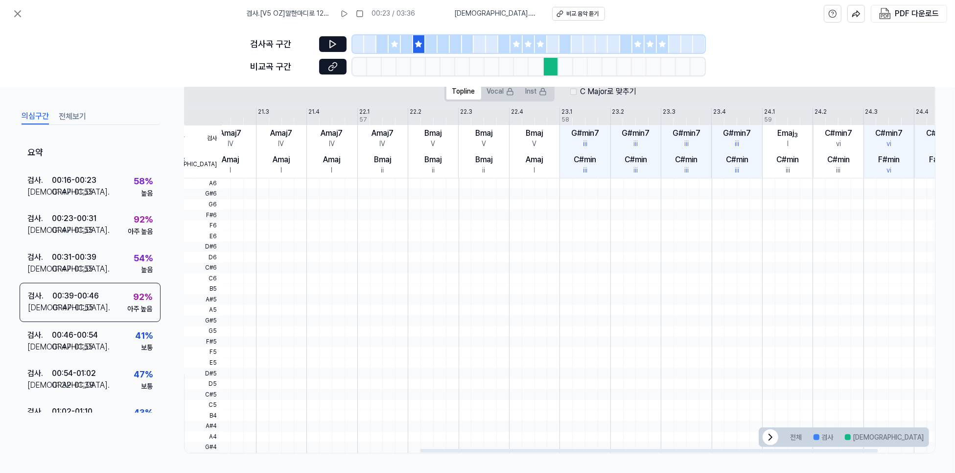
drag, startPoint x: 392, startPoint y: 130, endPoint x: 716, endPoint y: 126, distance: 324.2
click at [722, 178] on div at bounding box center [559, 178] width 809 height 0
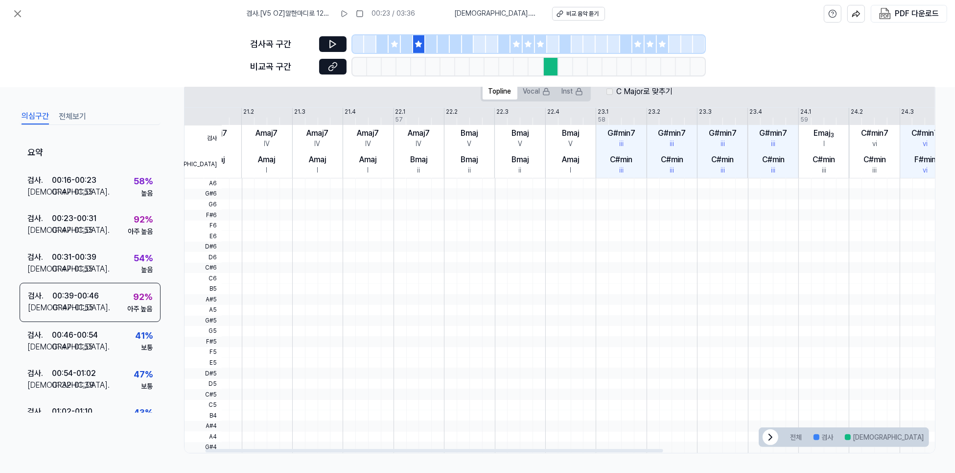
click at [559, 75] on div at bounding box center [551, 67] width 15 height 18
click at [560, 51] on div at bounding box center [553, 44] width 12 height 18
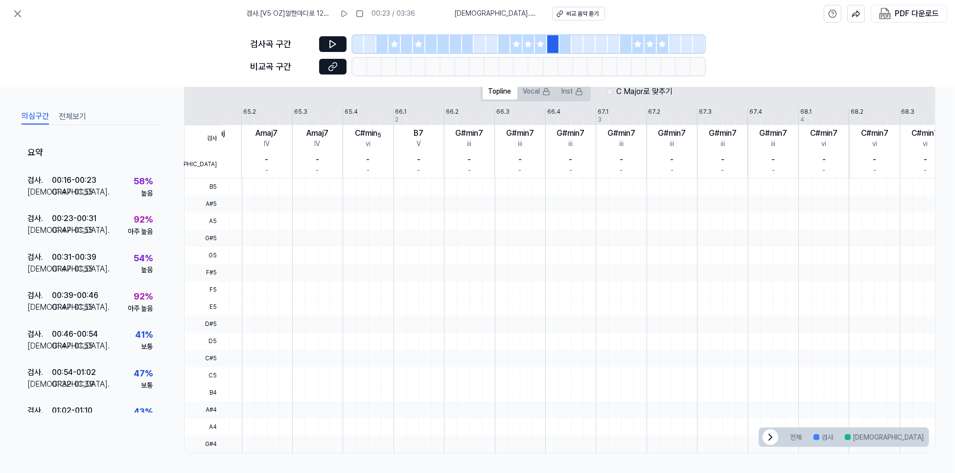
scroll to position [334, 0]
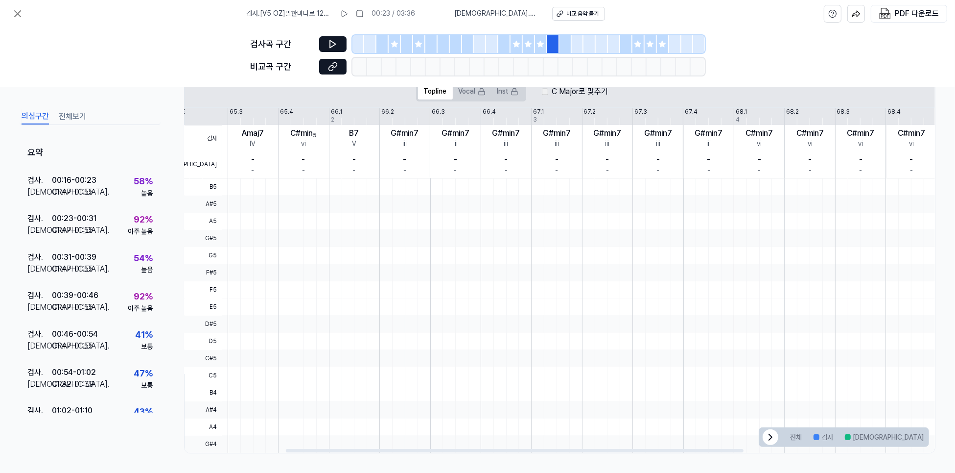
drag, startPoint x: 656, startPoint y: 182, endPoint x: 463, endPoint y: 171, distance: 193.2
click at [458, 247] on div at bounding box center [530, 255] width 809 height 17
click at [560, 53] on div at bounding box center [553, 44] width 12 height 18
click at [544, 47] on icon at bounding box center [541, 44] width 6 height 6
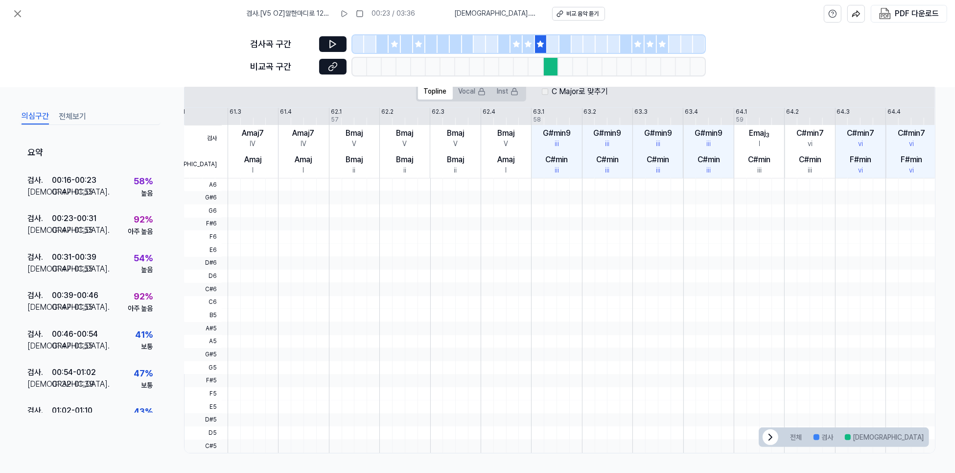
scroll to position [0, 172]
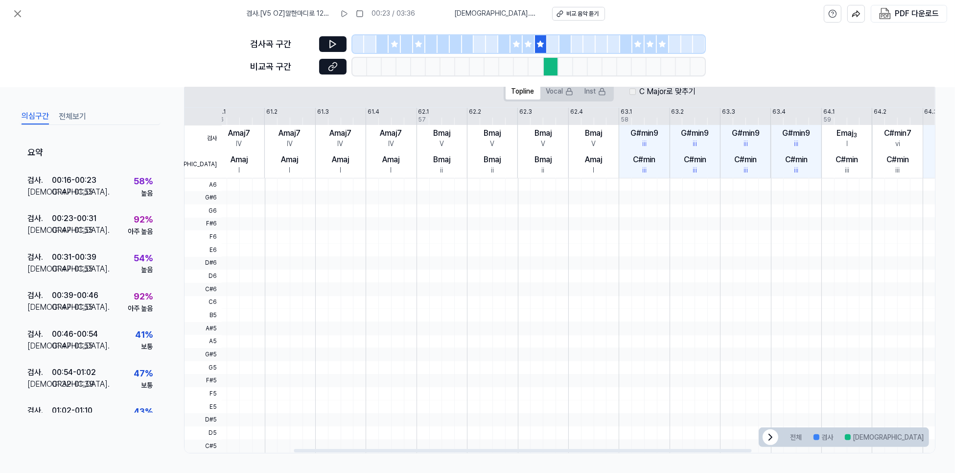
drag, startPoint x: 548, startPoint y: 169, endPoint x: 694, endPoint y: 189, distance: 147.2
click at [741, 178] on div at bounding box center [618, 178] width 809 height 0
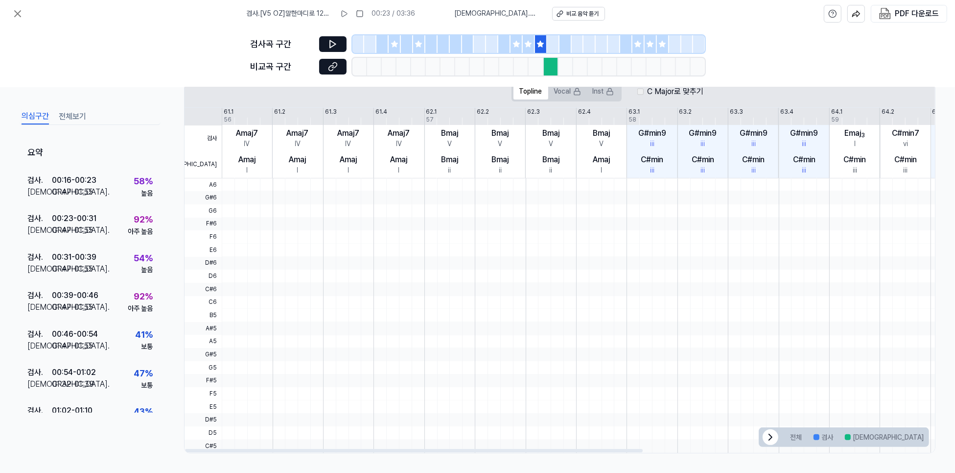
drag, startPoint x: 569, startPoint y: 178, endPoint x: 577, endPoint y: 165, distance: 15.2
click at [580, 178] on div at bounding box center [626, 178] width 809 height 0
drag, startPoint x: 577, startPoint y: 165, endPoint x: 614, endPoint y: 47, distance: 123.6
click at [684, 5] on div "검사 . [V5 OZ]말한마디로 124bpm E Major @prodhwan 00:23 / 03:36 비교 . [GEOGRAPHIC_DATA]…" at bounding box center [477, 236] width 955 height 473
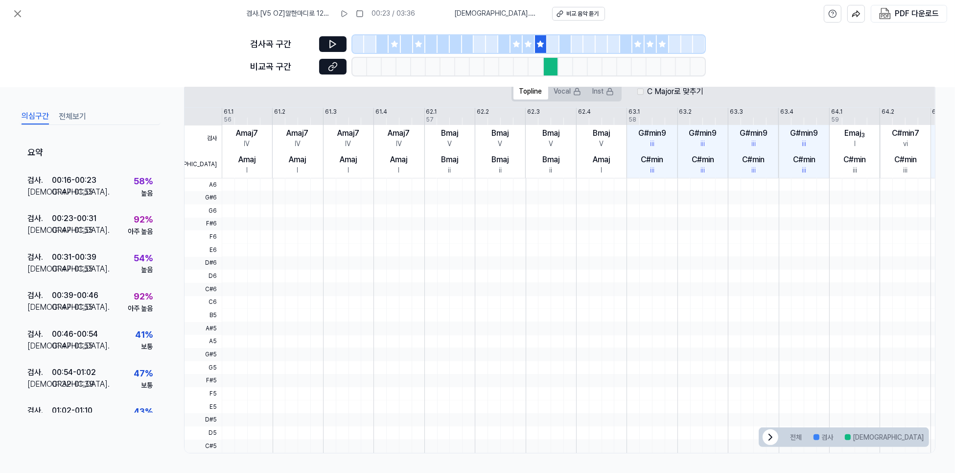
click at [559, 75] on div at bounding box center [551, 67] width 15 height 18
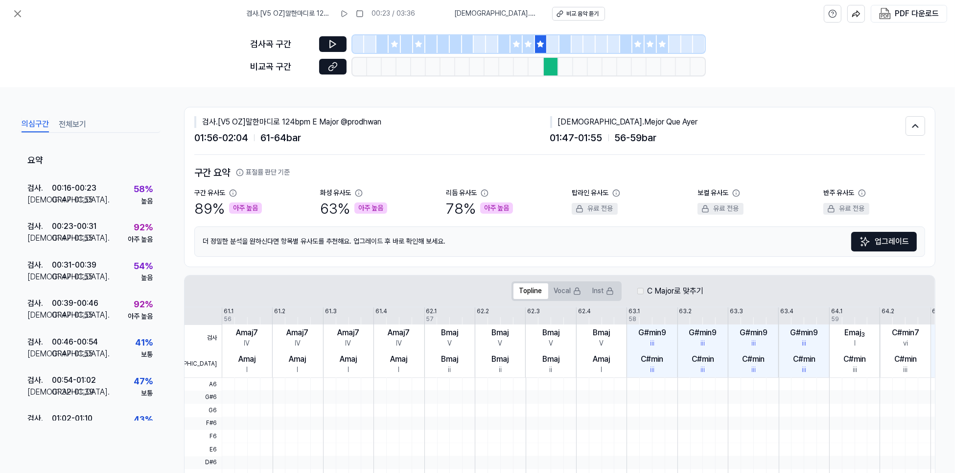
click at [560, 50] on div at bounding box center [553, 44] width 12 height 18
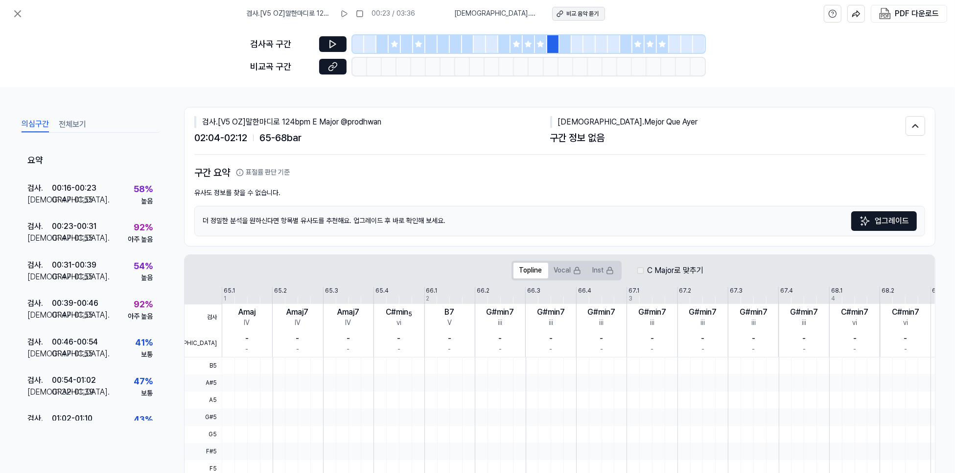
click at [599, 18] on div "비교 음악 듣기" at bounding box center [583, 14] width 32 height 8
